Goal: Task Accomplishment & Management: Manage account settings

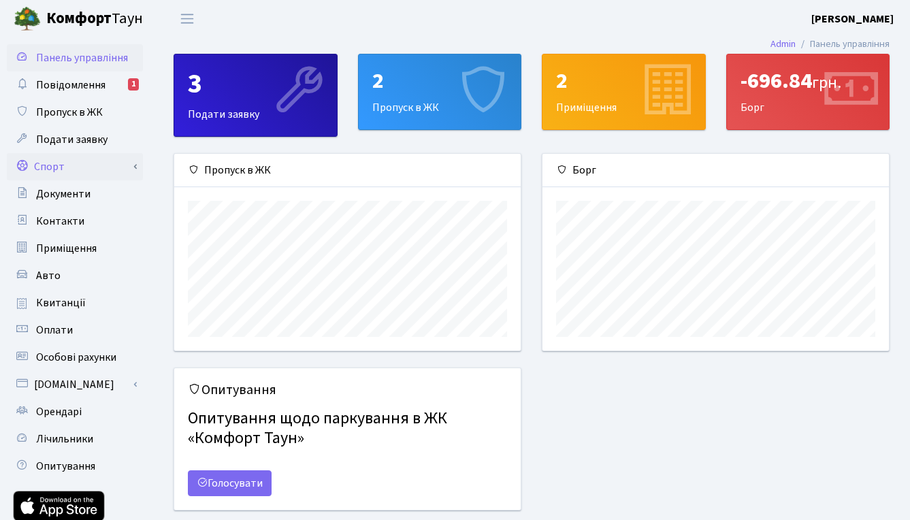
click at [93, 165] on link "Спорт" at bounding box center [75, 166] width 136 height 27
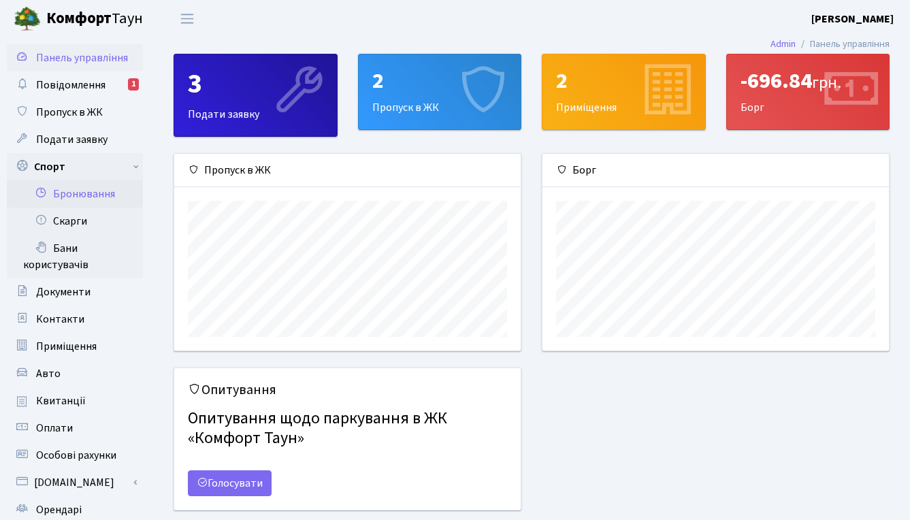
click at [89, 201] on link "Бронювання" at bounding box center [75, 193] width 136 height 27
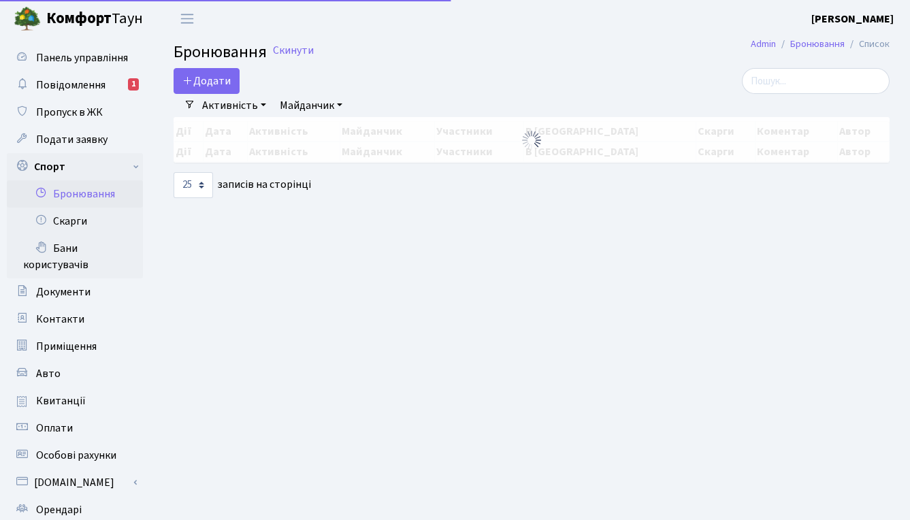
select select "25"
click at [221, 86] on button "Додати" at bounding box center [207, 81] width 66 height 26
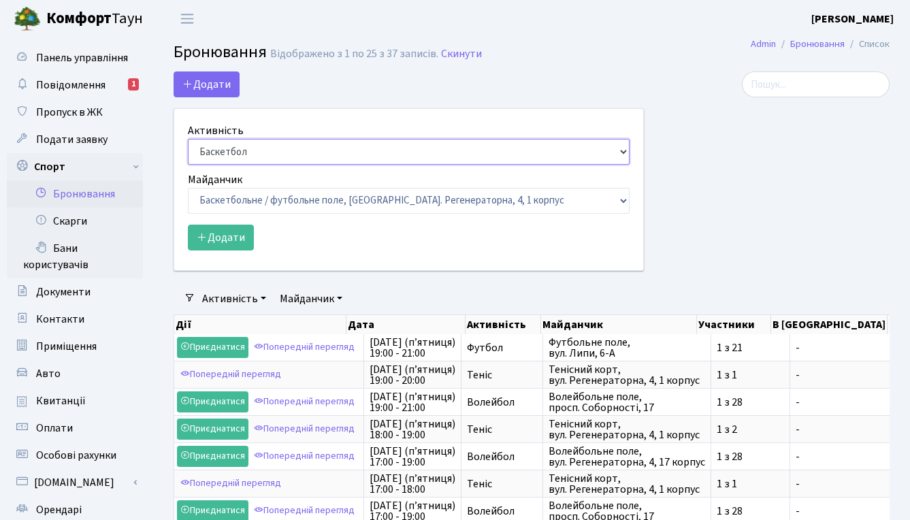
select select "1"
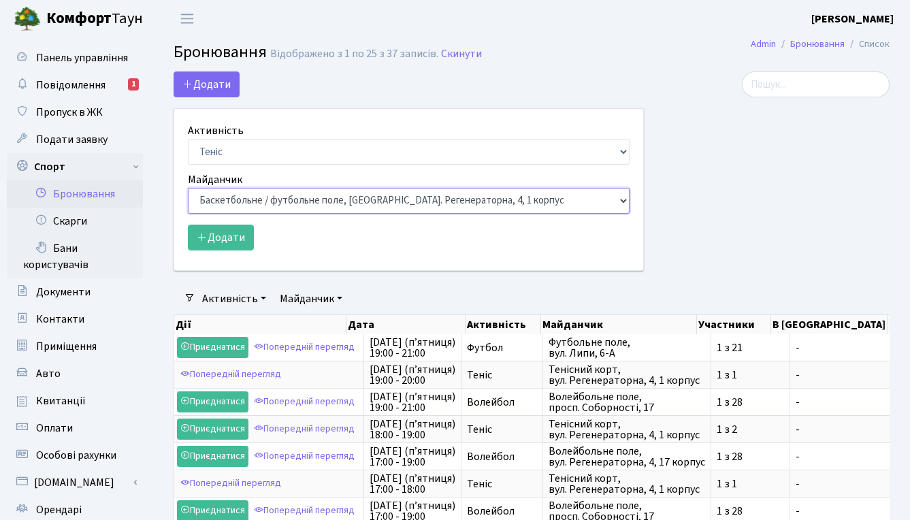
select select "1"
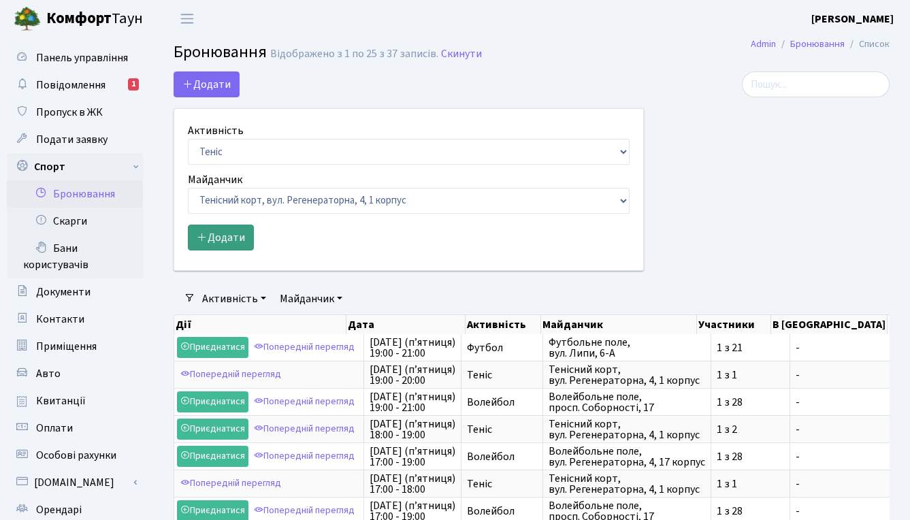
click at [238, 234] on button "Додати" at bounding box center [221, 238] width 66 height 26
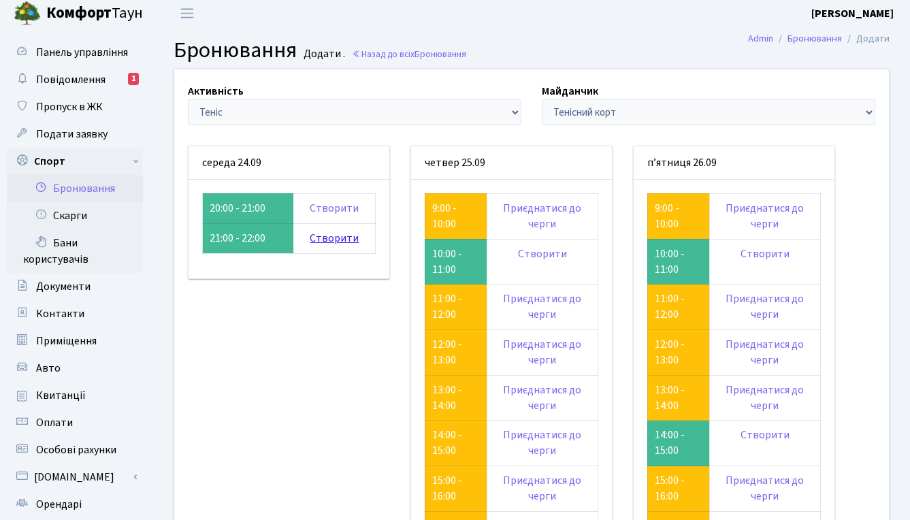
scroll to position [3, 0]
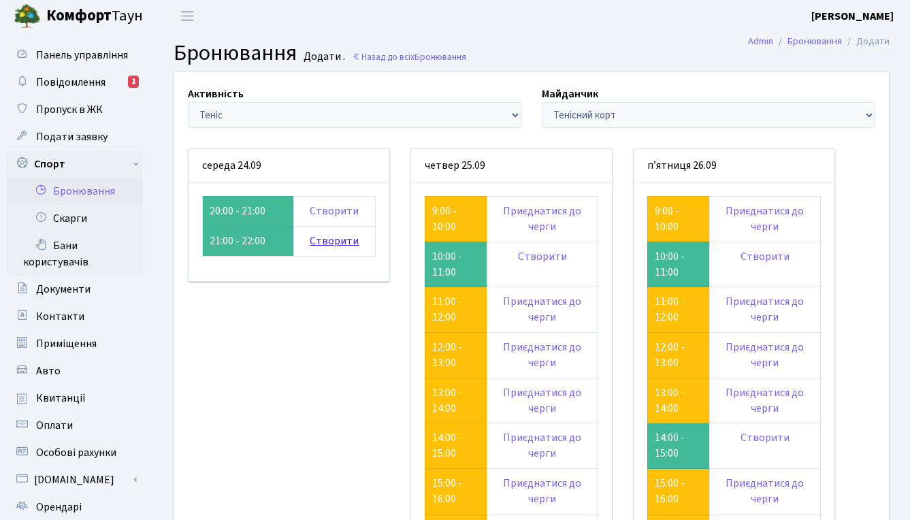
click at [341, 238] on link "Створити" at bounding box center [334, 240] width 49 height 15
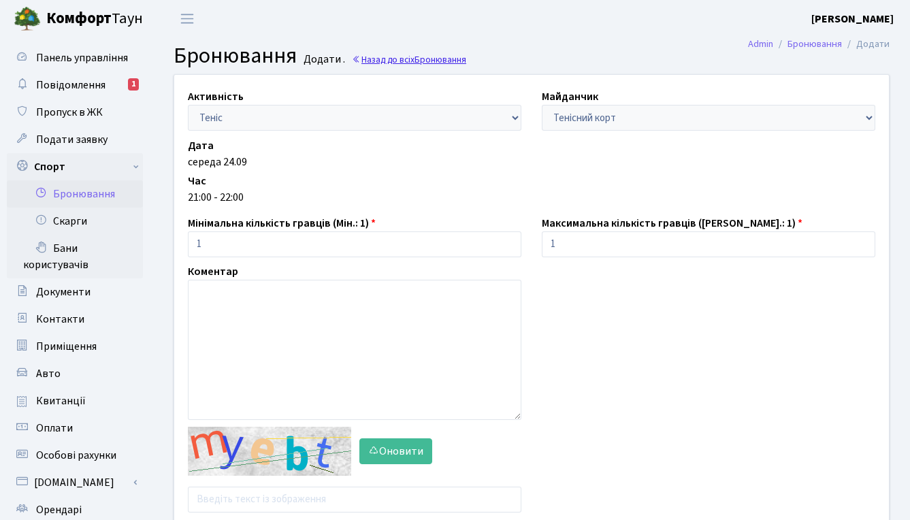
click at [454, 63] on span "Бронювання" at bounding box center [440, 59] width 52 height 13
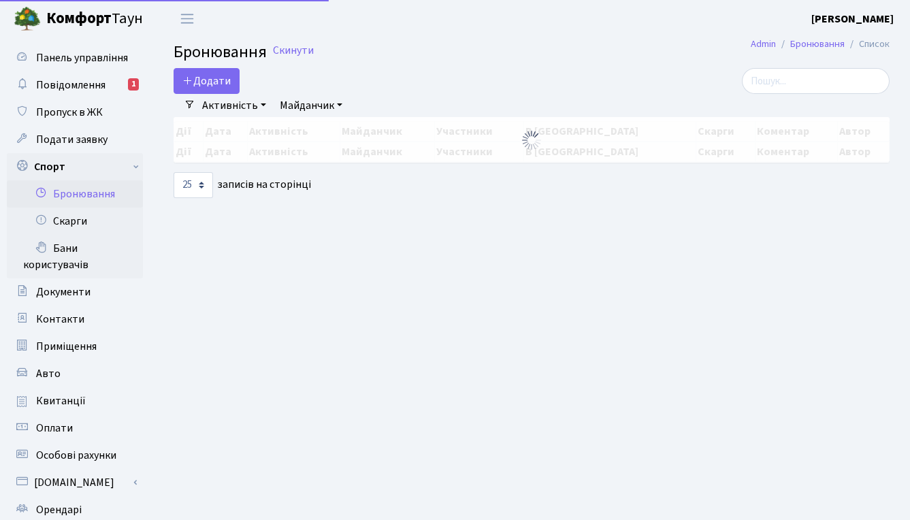
select select "25"
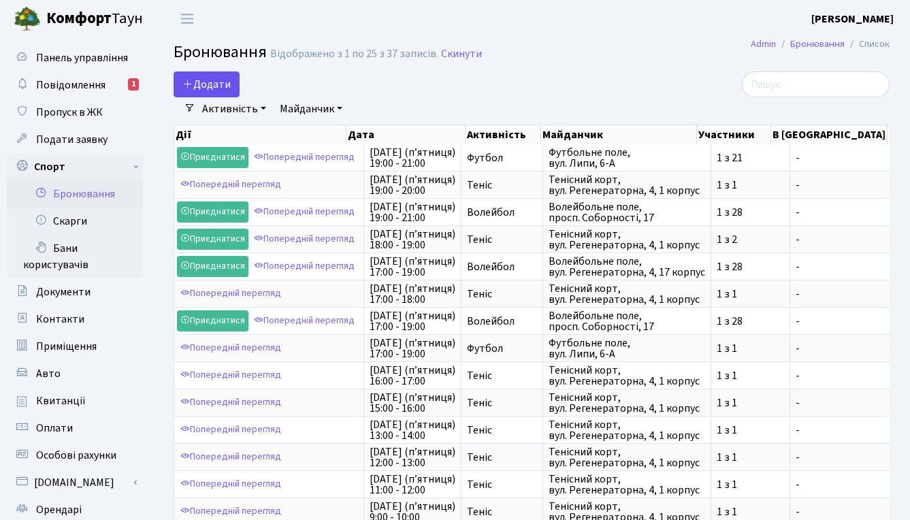
click at [213, 84] on button "Додати" at bounding box center [207, 84] width 66 height 26
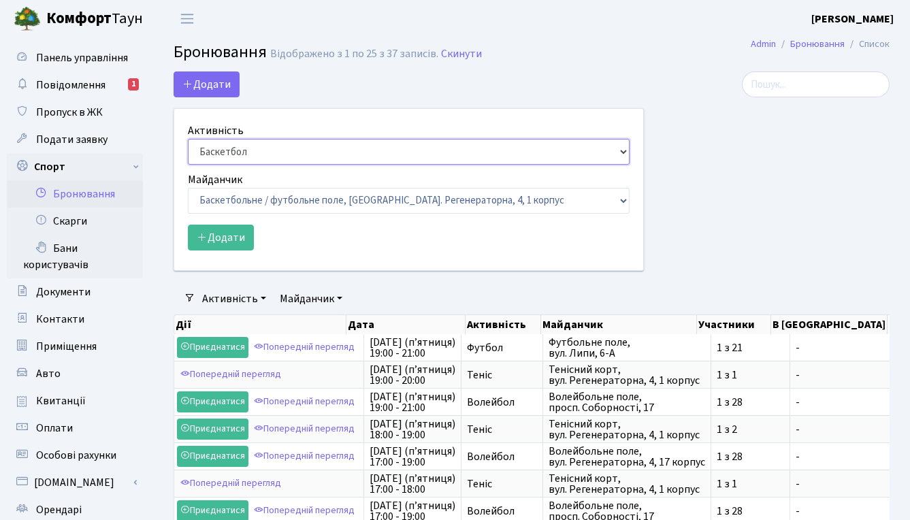
select select "1"
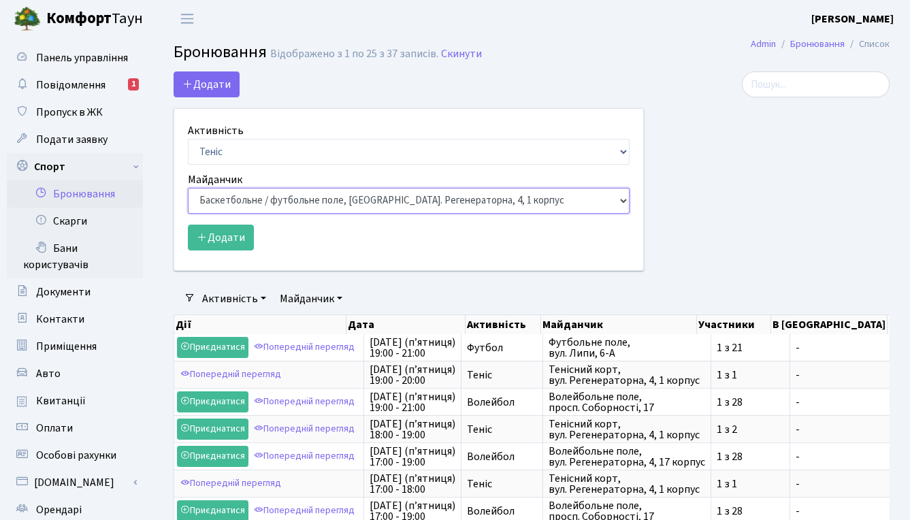
select select "1"
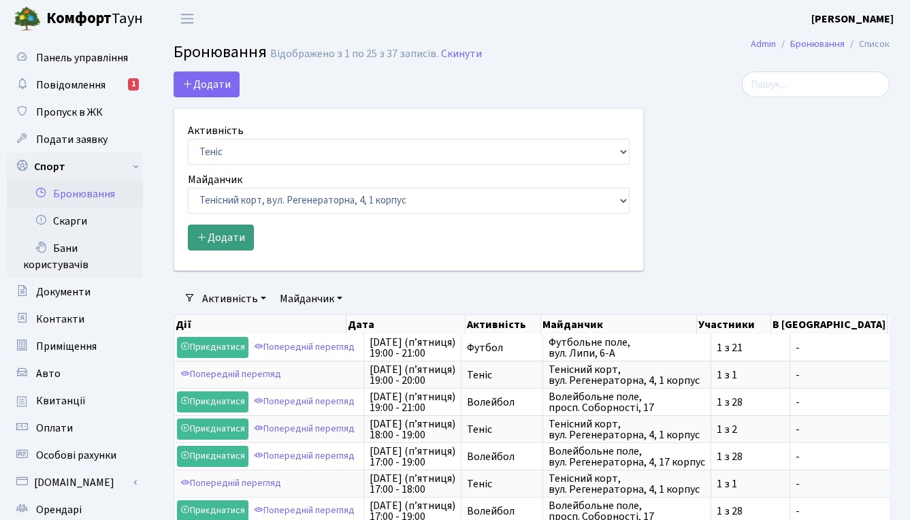
click at [222, 242] on button "Додати" at bounding box center [221, 238] width 66 height 26
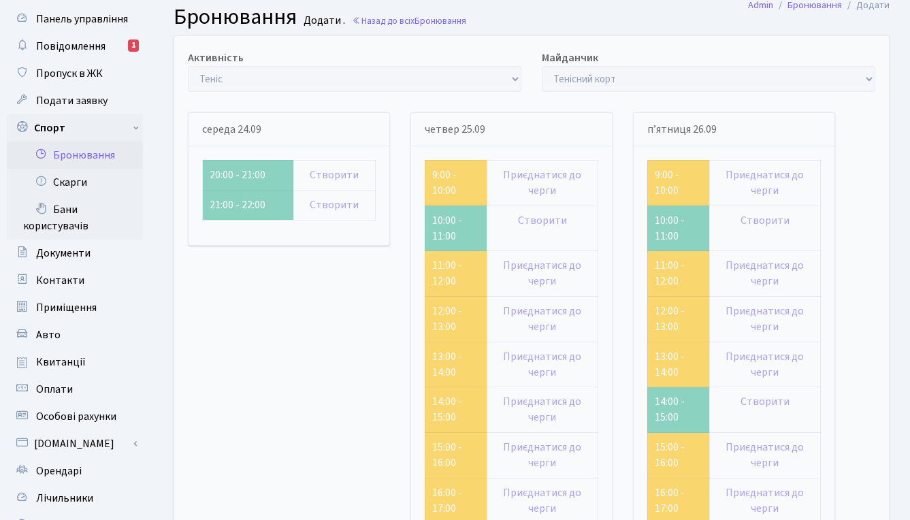
scroll to position [42, 0]
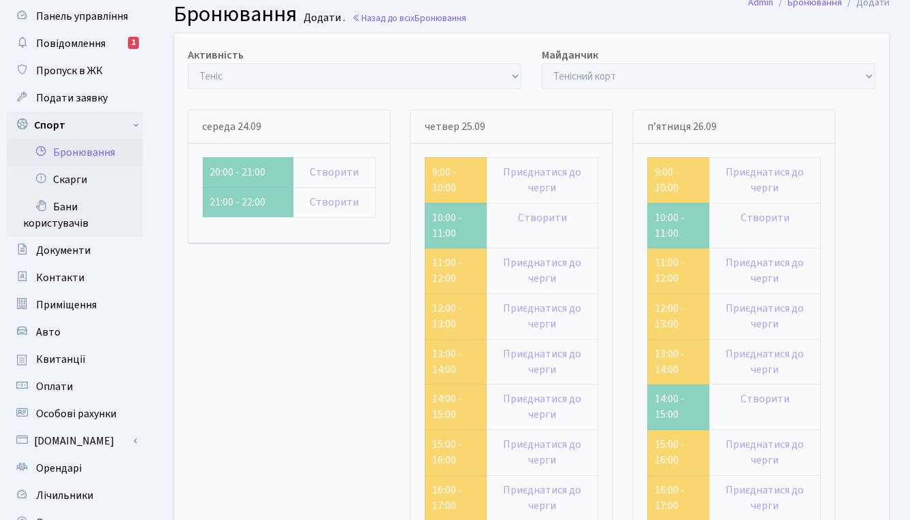
click at [237, 248] on div "середа 24.09 20:00 - 21:00 Створити 21:00 - 22:00 Створити" at bounding box center [289, 450] width 223 height 680
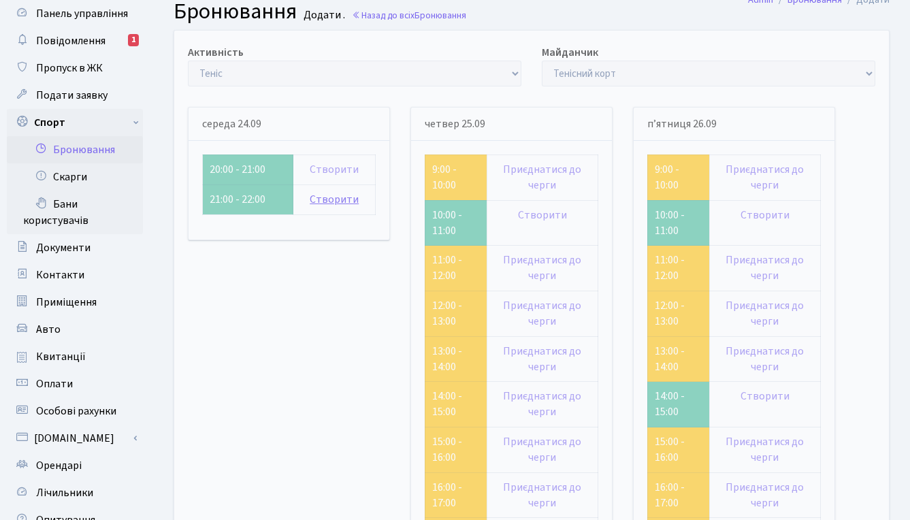
click at [339, 197] on link "Створити" at bounding box center [334, 199] width 49 height 15
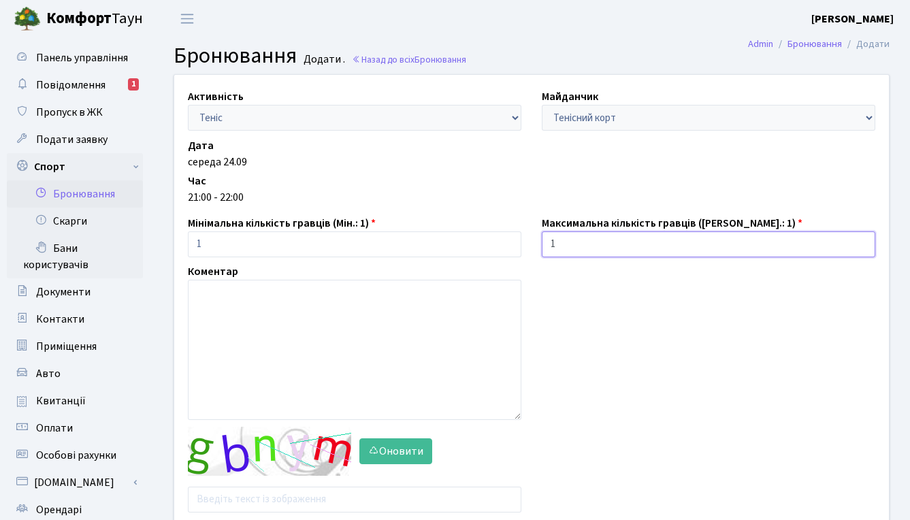
click at [814, 246] on input "1" at bounding box center [708, 244] width 333 height 26
click at [710, 280] on div "Активність - Баскетбол Волейбол Йога Катання на роликах Настільний теніс Теніс …" at bounding box center [531, 303] width 735 height 457
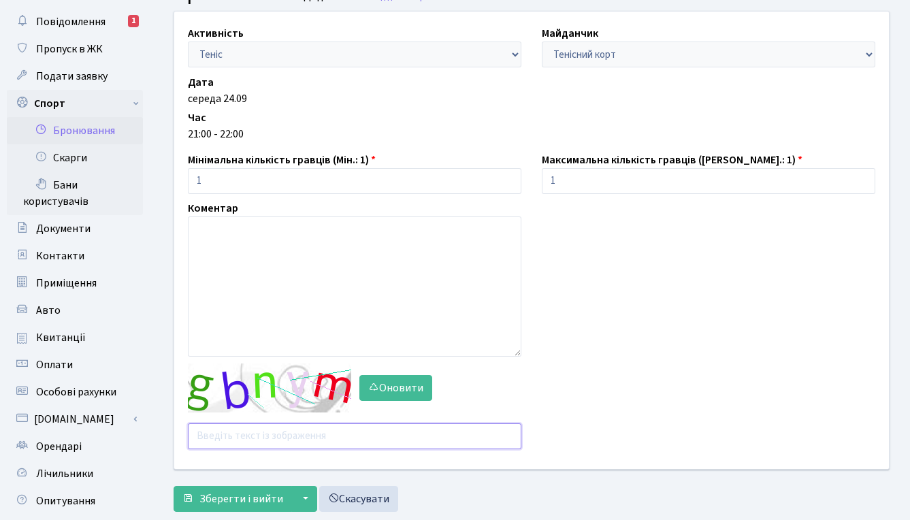
click at [353, 437] on input "text" at bounding box center [354, 436] width 333 height 26
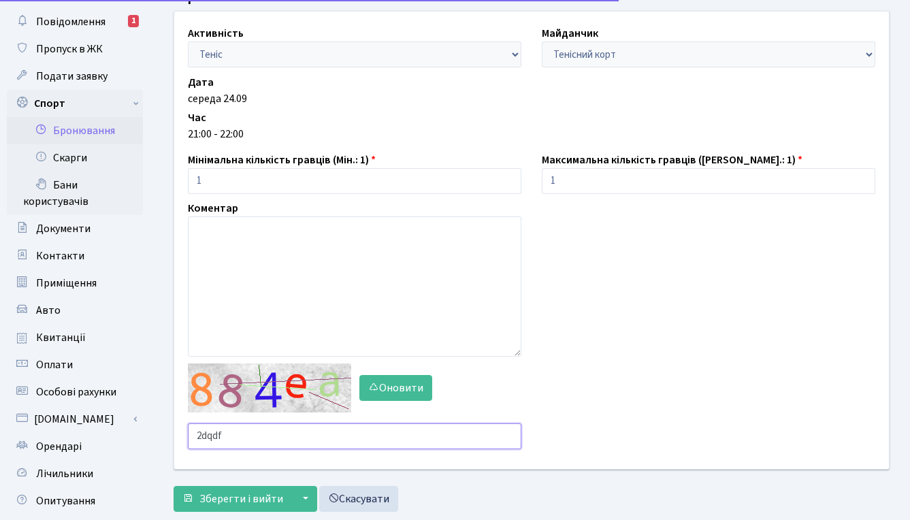
type input "2dqdf"
click at [272, 496] on main "Admin Бронювання Додати Бронювання Додати . Назад до всіх Бронювання Активність…" at bounding box center [531, 293] width 757 height 639
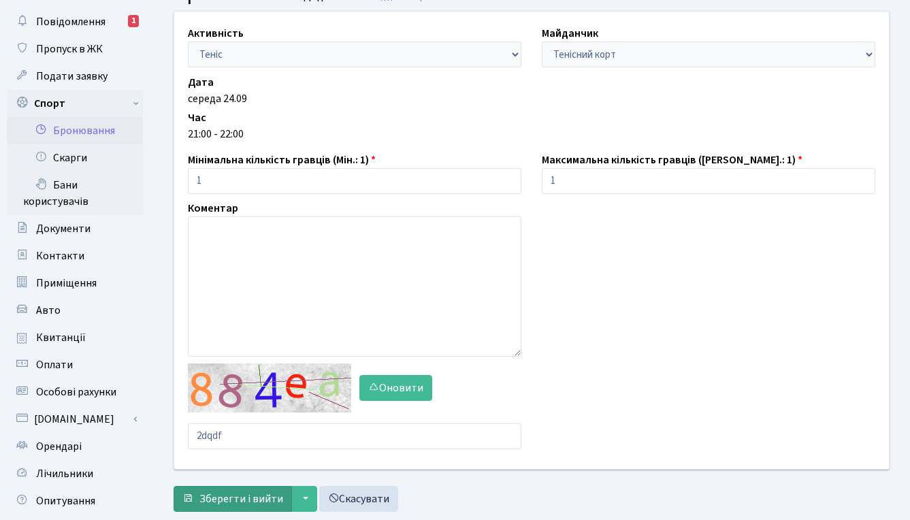
click at [235, 491] on span "Зберегти і вийти" at bounding box center [241, 498] width 84 height 15
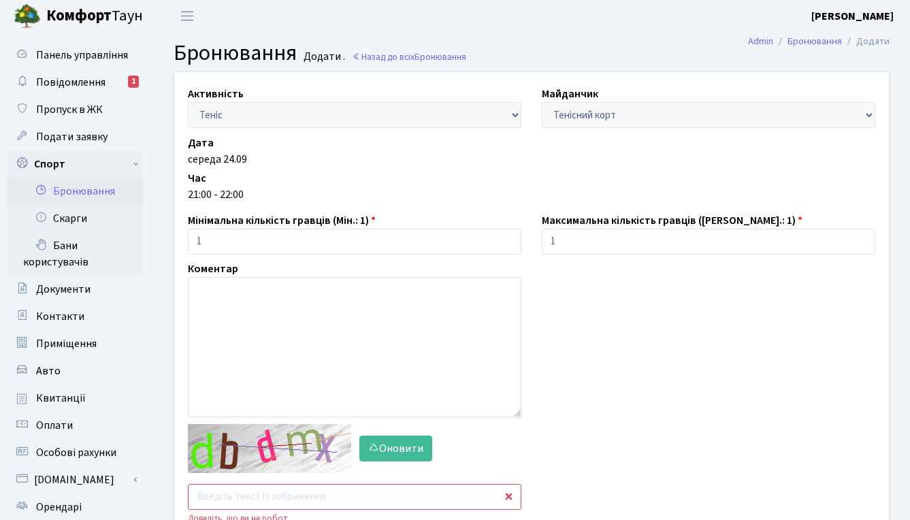
scroll to position [34, 0]
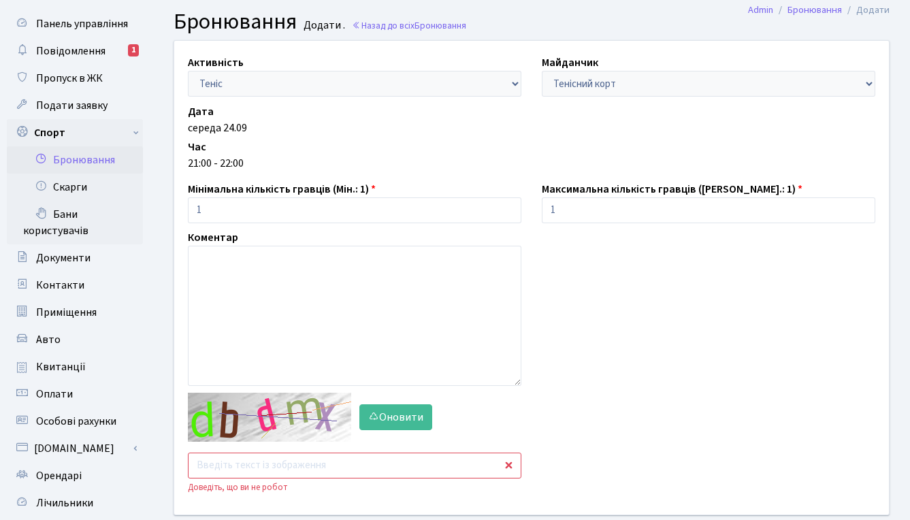
click at [287, 476] on input "text" at bounding box center [354, 466] width 333 height 26
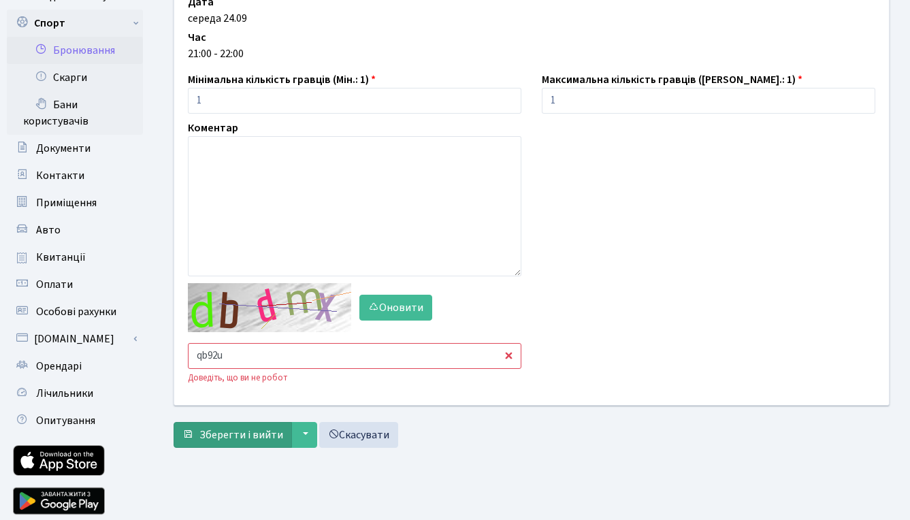
type input "qb92u"
click at [253, 429] on span "Зберегти і вийти" at bounding box center [241, 434] width 84 height 15
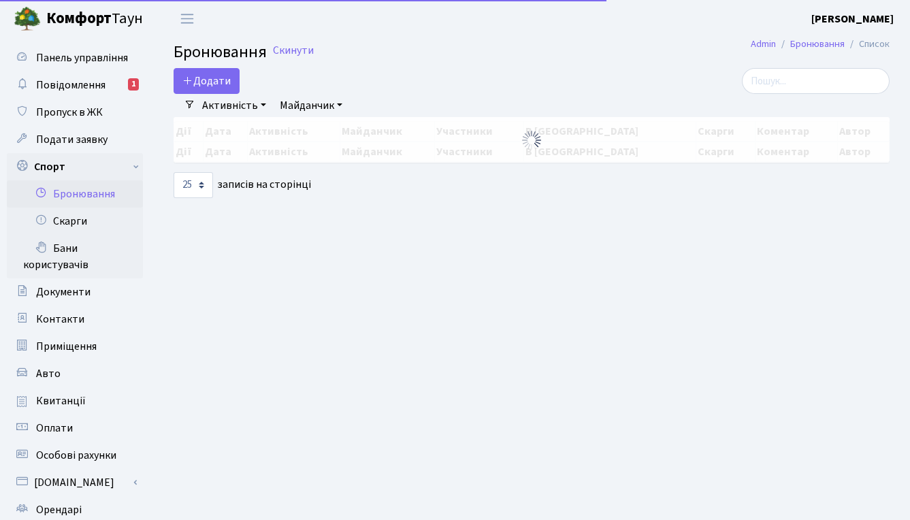
select select "25"
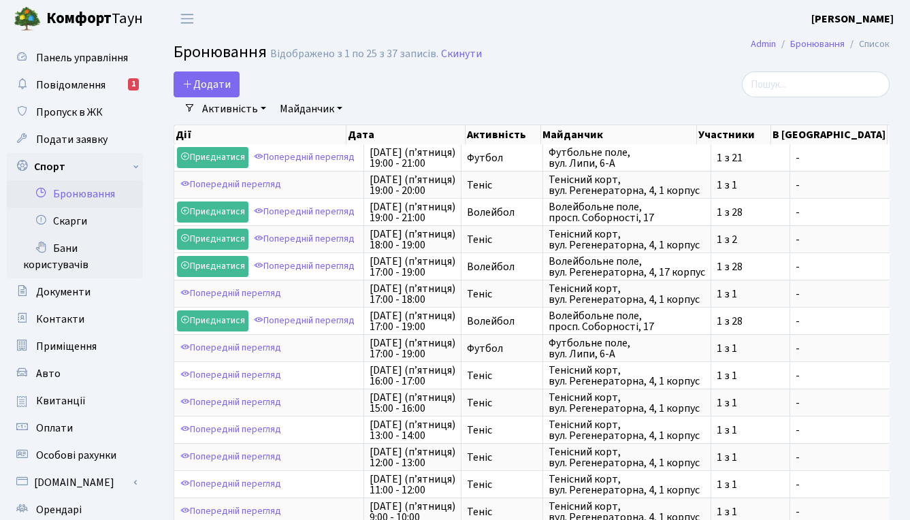
scroll to position [407, 0]
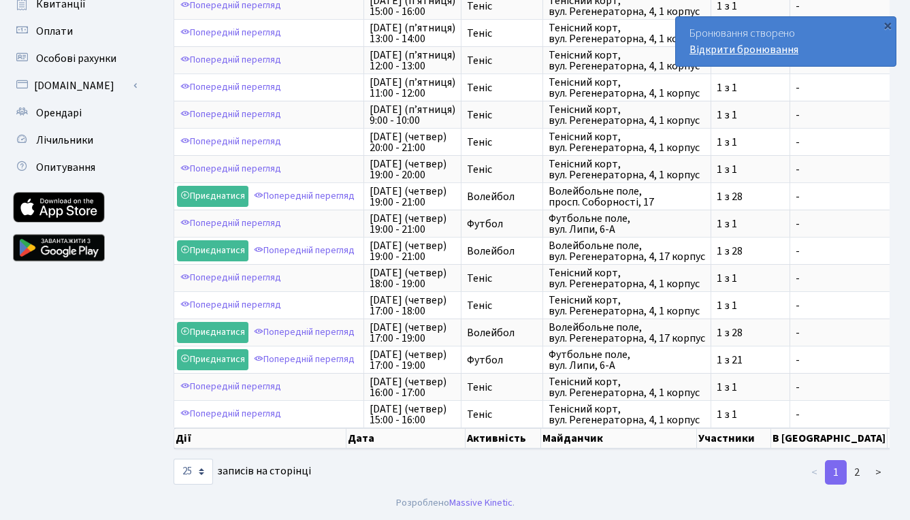
click at [719, 52] on link "Відкрити бронювання" at bounding box center [743, 49] width 109 height 15
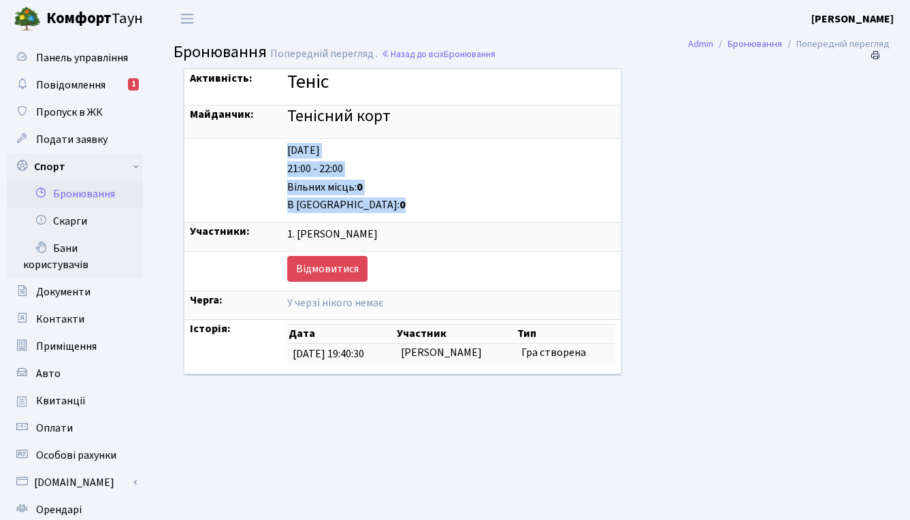
drag, startPoint x: 265, startPoint y: 193, endPoint x: 338, endPoint y: 216, distance: 76.2
click at [338, 216] on td "[DATE] 21:00 - 22:00 Вільних місць: 0 В черзі: 0" at bounding box center [451, 180] width 339 height 84
drag, startPoint x: 326, startPoint y: 209, endPoint x: 261, endPoint y: 189, distance: 68.2
click at [282, 189] on td "Wednesday 24.09 21:00 - 22:00 Вільних місць: 0 В черзі: 0" at bounding box center [451, 180] width 339 height 84
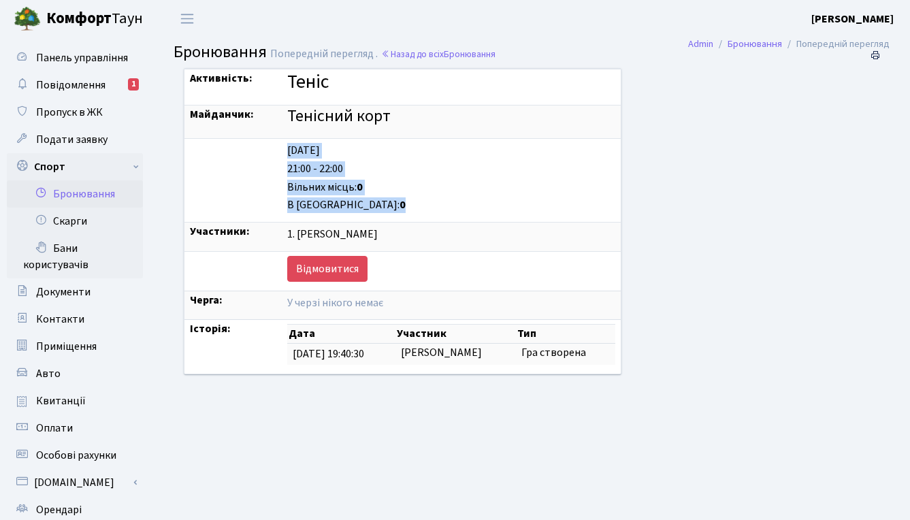
click at [282, 189] on td "Wednesday 24.09 21:00 - 22:00 Вільних місць: 0 В черзі: 0" at bounding box center [451, 180] width 339 height 84
drag, startPoint x: 319, startPoint y: 206, endPoint x: 295, endPoint y: 195, distance: 26.2
click at [300, 197] on div "В черзі: 0" at bounding box center [451, 205] width 328 height 16
drag, startPoint x: 263, startPoint y: 186, endPoint x: 317, endPoint y: 199, distance: 56.0
click at [317, 199] on div "Wednesday 24.09 21:00 - 22:00 Вільних місць: 0 В черзі: 0" at bounding box center [451, 178] width 328 height 70
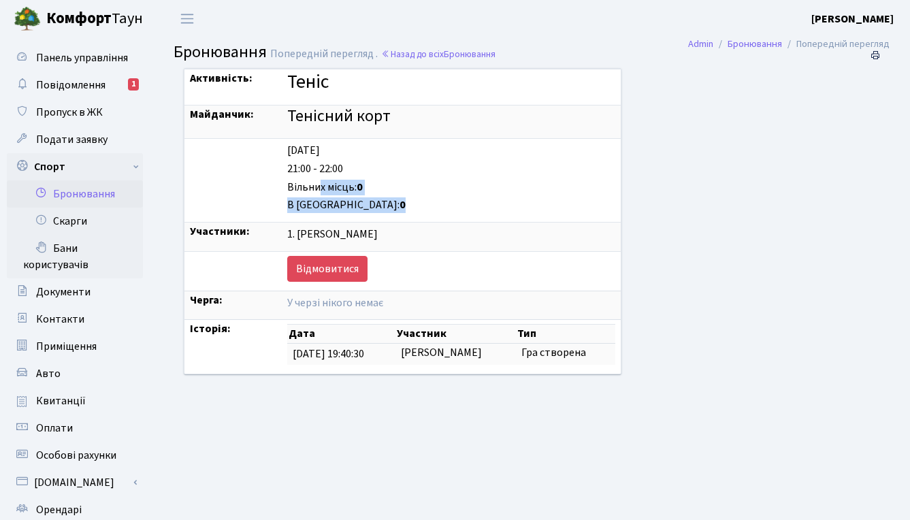
drag, startPoint x: 323, startPoint y: 204, endPoint x: 274, endPoint y: 167, distance: 61.7
click at [295, 178] on div "Wednesday 24.09 21:00 - 22:00 Вільних місць: 0 В черзі: 0" at bounding box center [451, 178] width 328 height 70
drag, startPoint x: 265, startPoint y: 165, endPoint x: 327, endPoint y: 167, distance: 62.0
click at [327, 167] on div "21:00 - 22:00" at bounding box center [451, 169] width 328 height 16
click at [414, 50] on link "Назад до всіх Бронювання" at bounding box center [438, 54] width 114 height 13
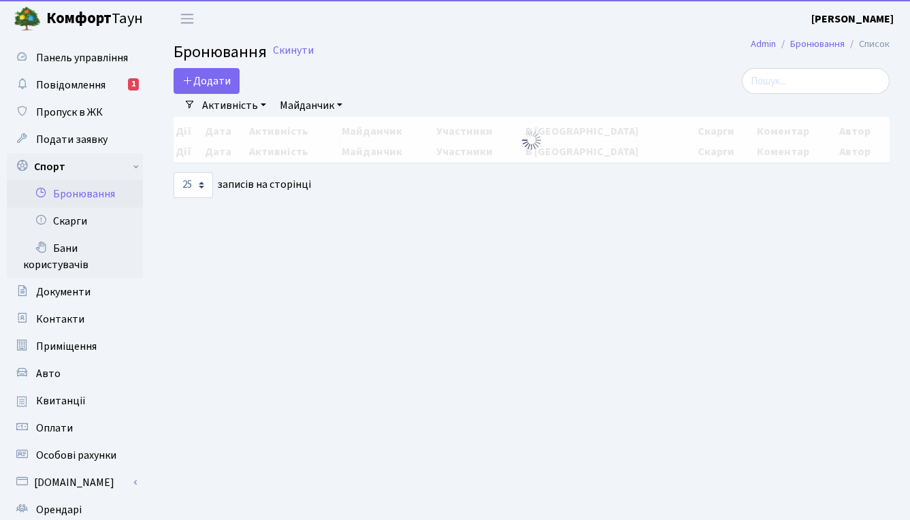
select select "25"
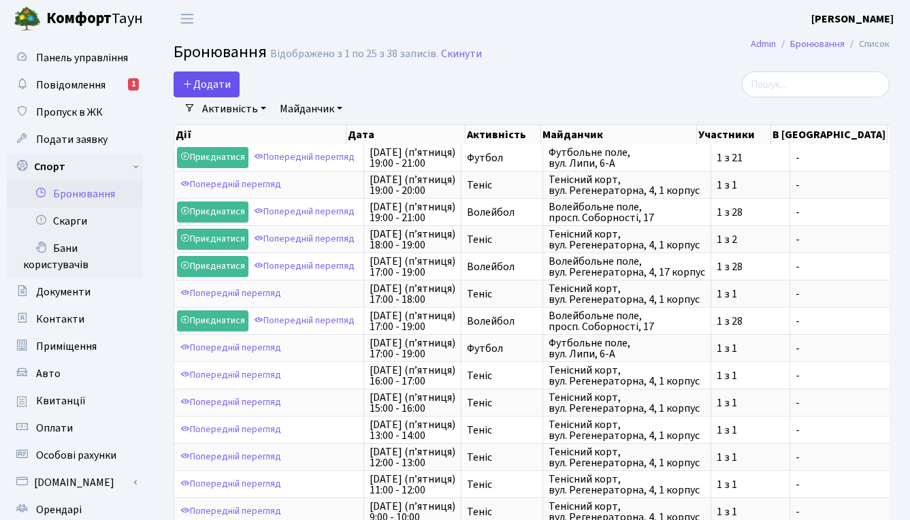
click at [205, 81] on button "Додати" at bounding box center [207, 84] width 66 height 26
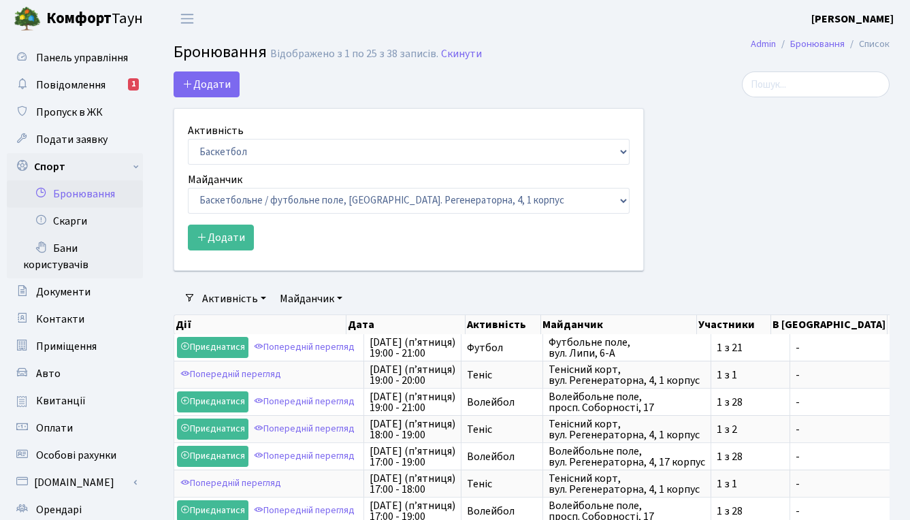
click at [246, 137] on div "Активність Баскетбол Волейбол Йога Катання на роликах Настільний теніс Теніс Фу…" at bounding box center [409, 143] width 442 height 42
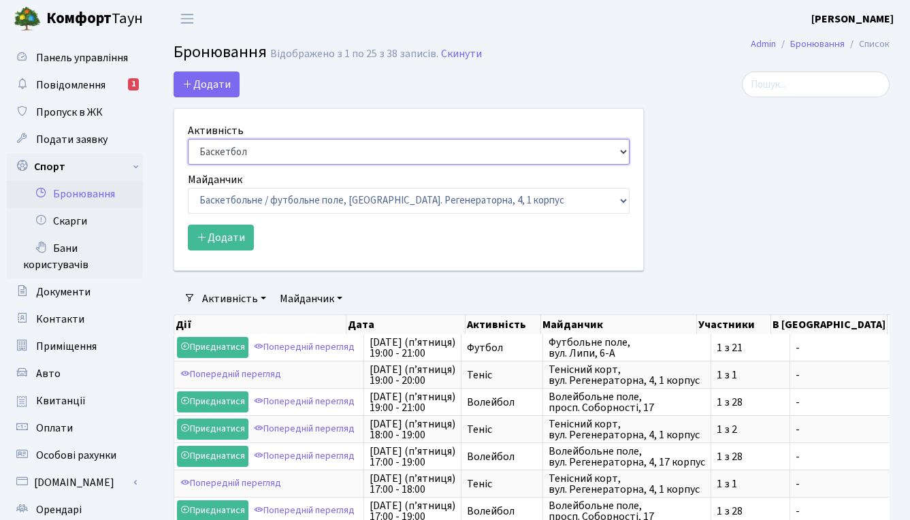
select select "1"
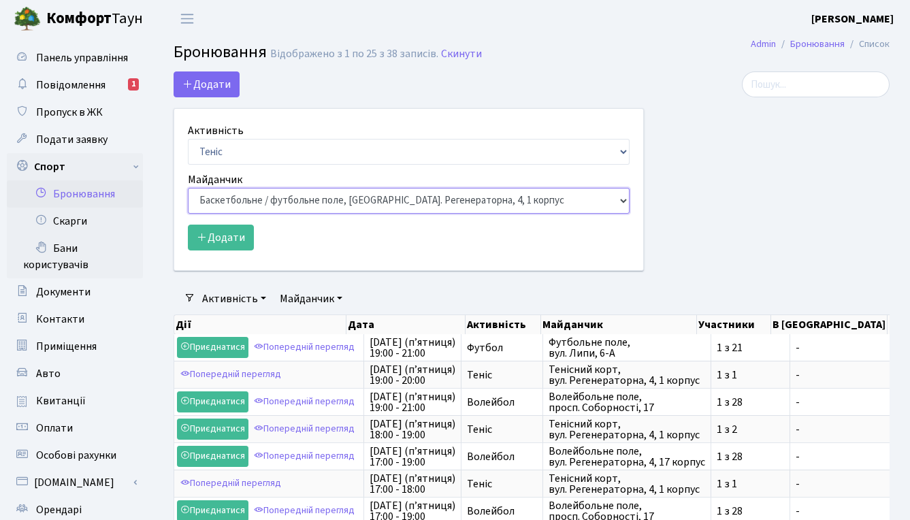
select select "1"
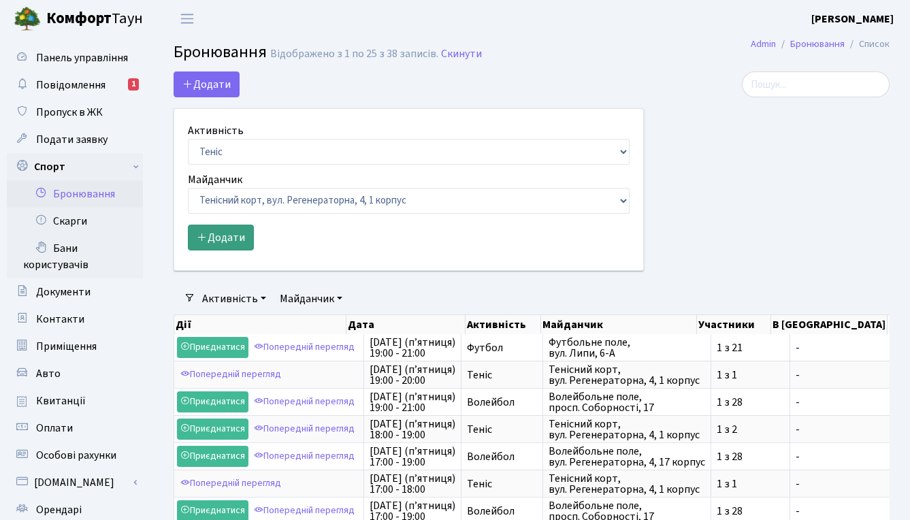
click at [239, 242] on button "Додати" at bounding box center [221, 238] width 66 height 26
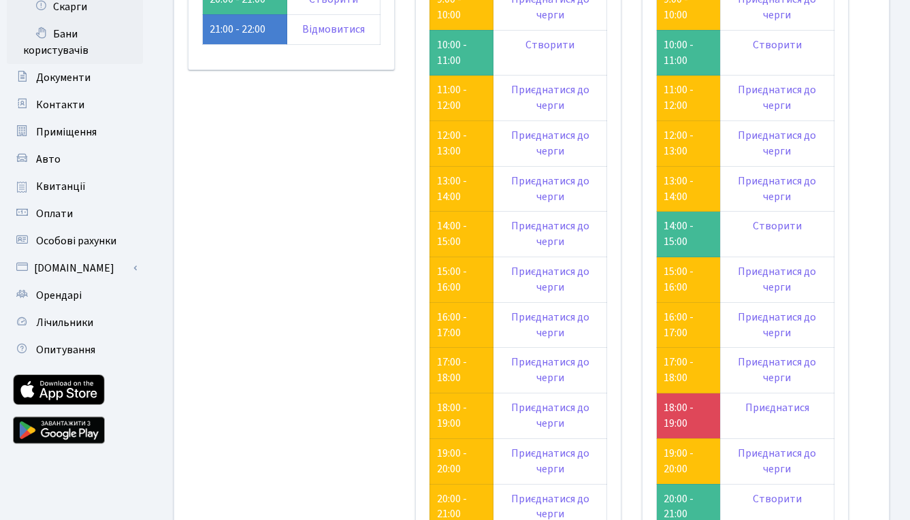
scroll to position [212, 0]
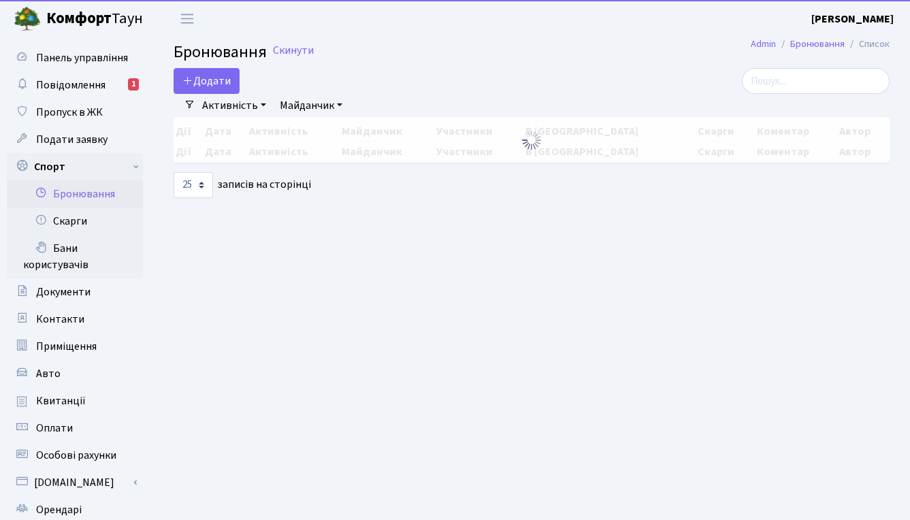
select select "25"
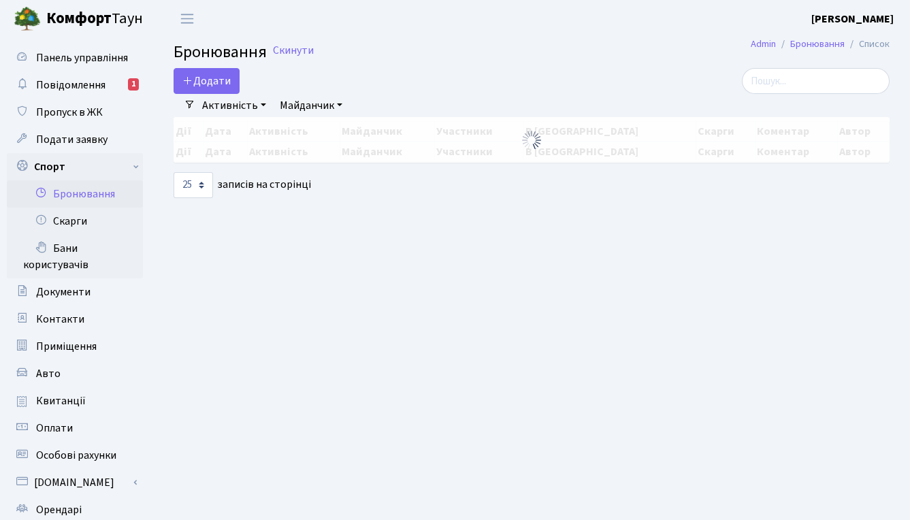
click at [402, 69] on div "Додати Активність Баскетбол Волейбол Йога Катання на роликах Настільний теніс Т…" at bounding box center [409, 81] width 470 height 26
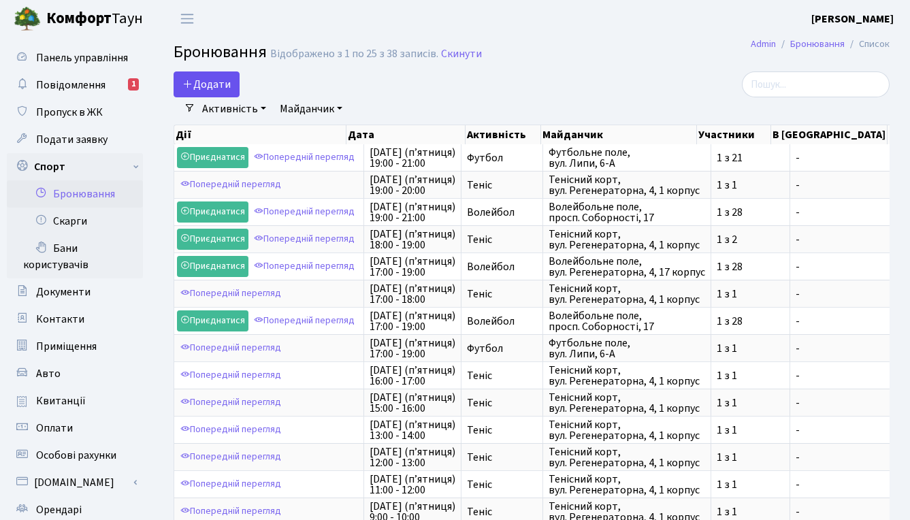
click at [219, 87] on button "Додати" at bounding box center [207, 84] width 66 height 26
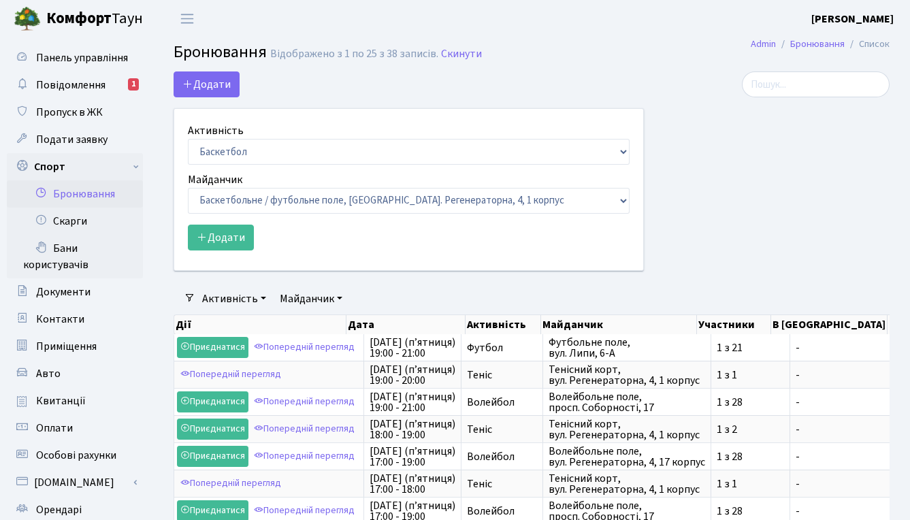
click at [838, 18] on b "[PERSON_NAME]" at bounding box center [852, 19] width 82 height 15
click at [659, 24] on header "Комфорт Таун Шевельова Ю. М. Мій обліковий запис Вийти" at bounding box center [455, 18] width 910 height 37
click at [803, 43] on link "Бронювання" at bounding box center [817, 44] width 54 height 14
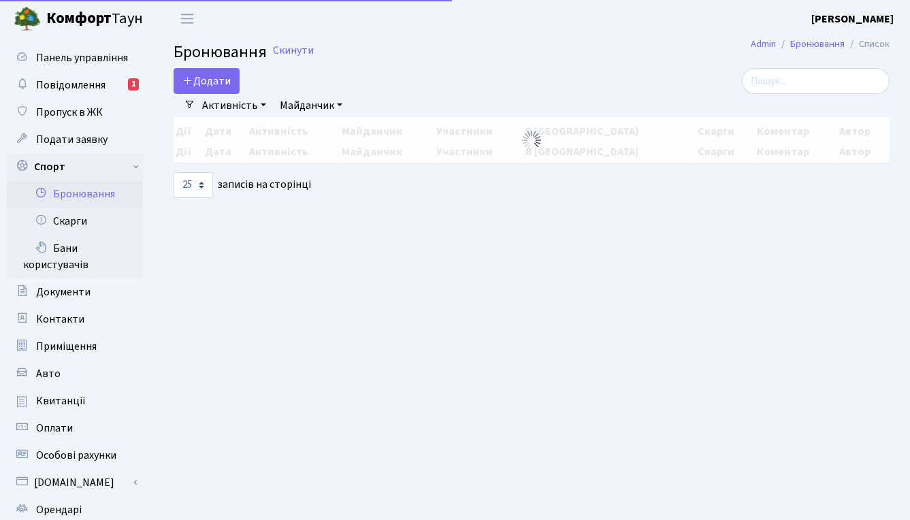
select select "25"
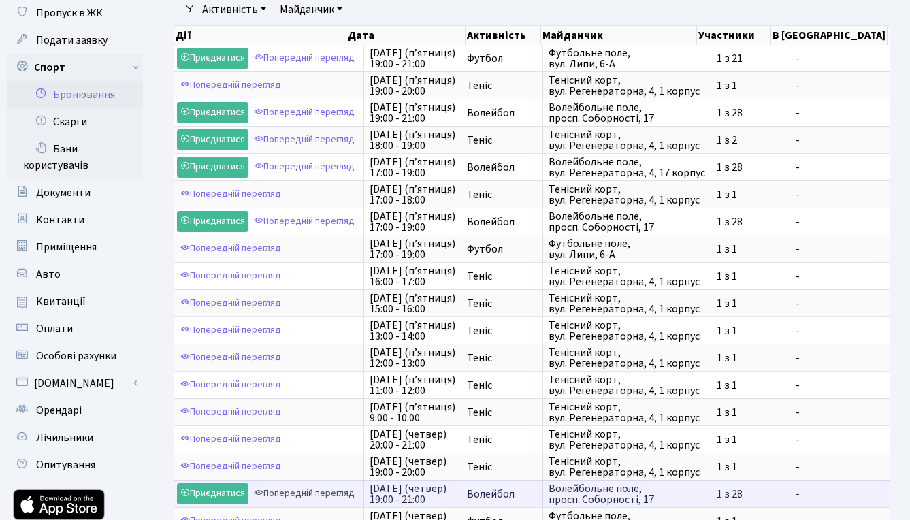
scroll to position [407, 0]
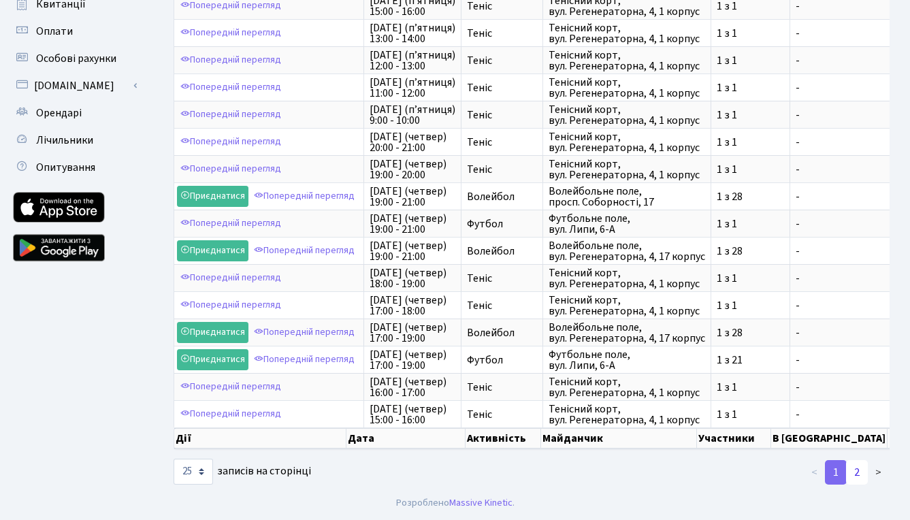
click at [862, 470] on link "2" at bounding box center [857, 472] width 22 height 24
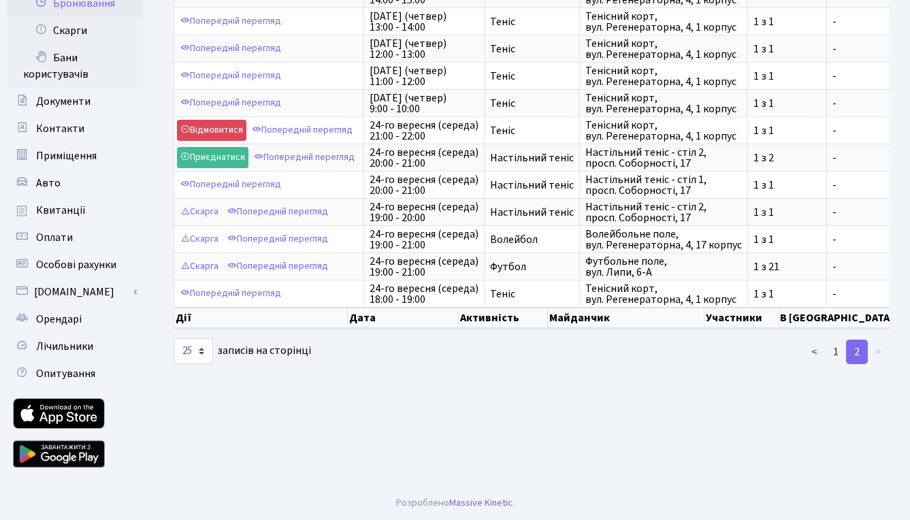
scroll to position [191, 0]
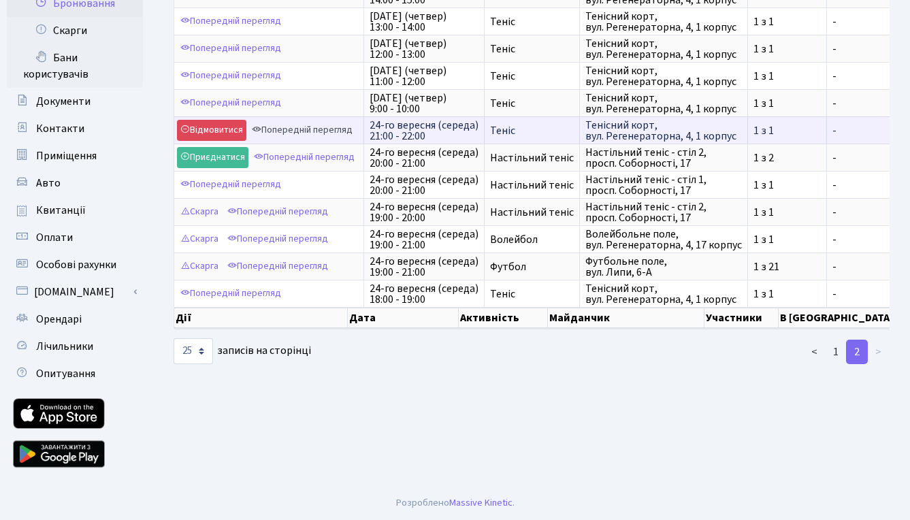
click at [288, 130] on link "Попередній перегляд" at bounding box center [302, 130] width 108 height 21
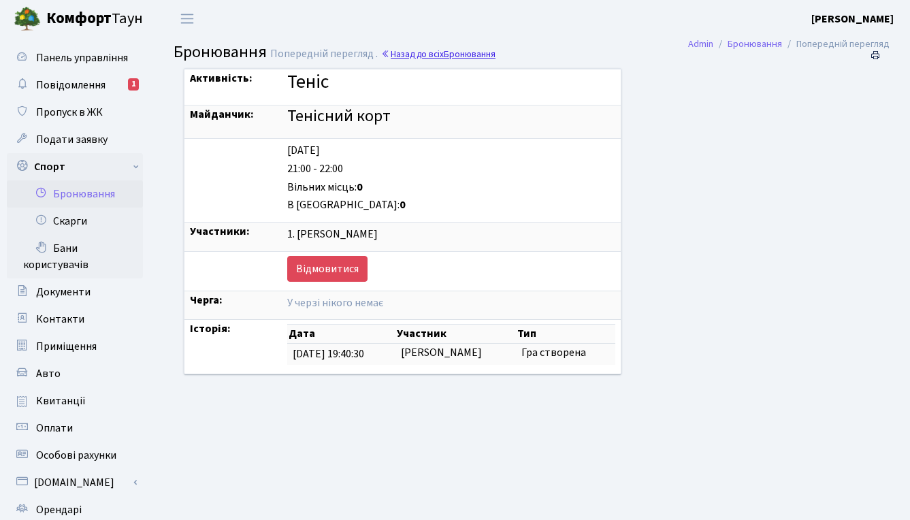
click at [435, 54] on link "Назад до всіх Бронювання" at bounding box center [438, 54] width 114 height 13
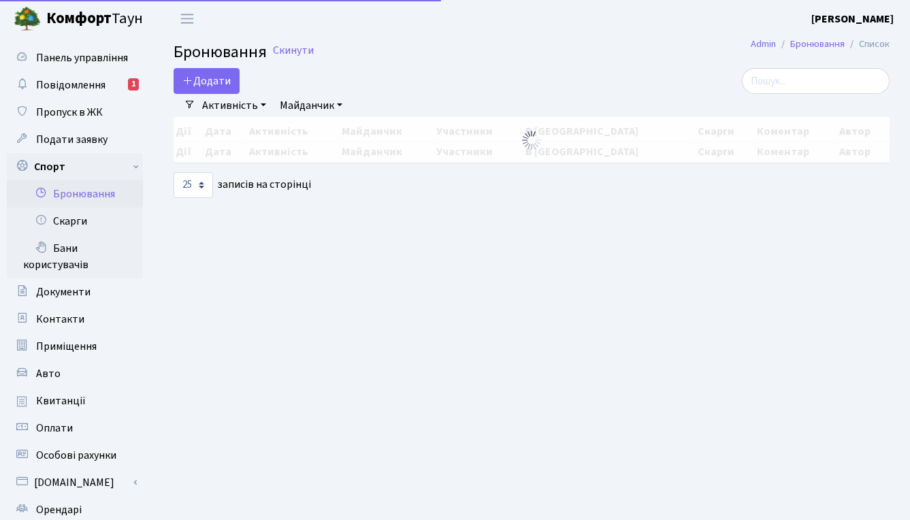
select select "25"
